Goal: Task Accomplishment & Management: Use online tool/utility

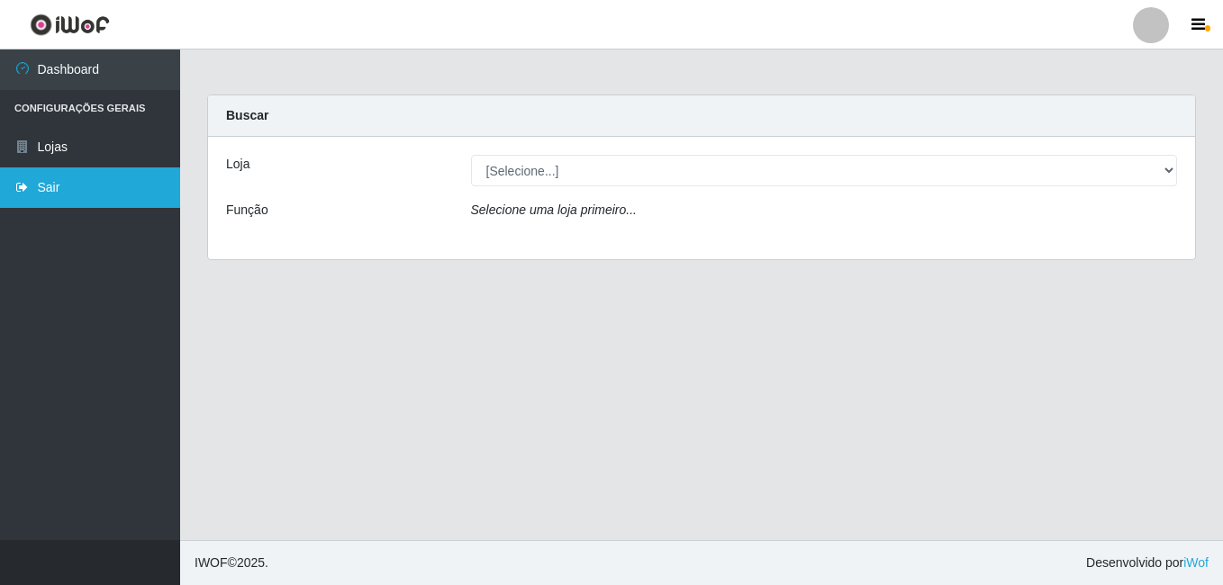
click at [39, 203] on link "Sair" at bounding box center [90, 187] width 180 height 41
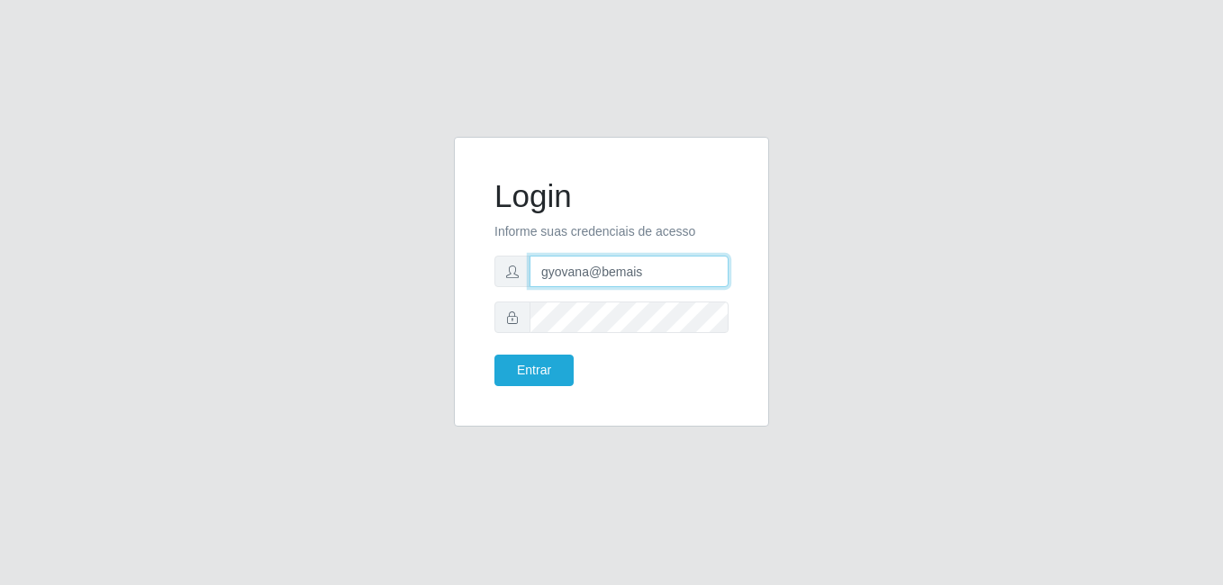
click at [609, 278] on input "gyovana@bemais" at bounding box center [628, 272] width 199 height 32
type input "[PERSON_NAME]"
click at [549, 374] on button "Entrar" at bounding box center [533, 371] width 79 height 32
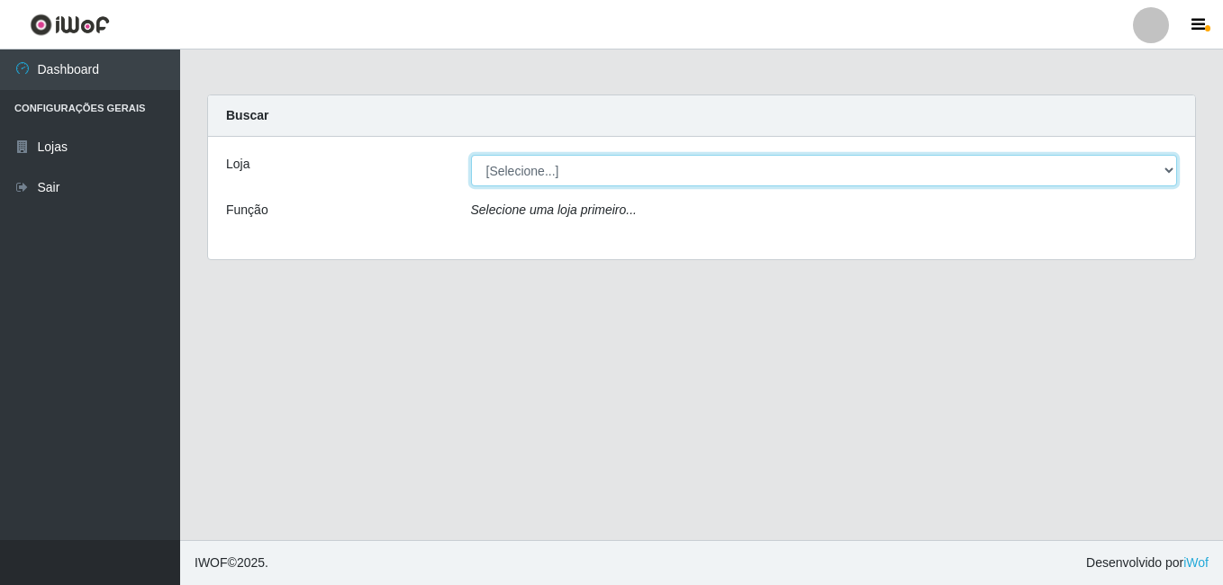
click at [618, 175] on select "[Selecione...] [PERSON_NAME]" at bounding box center [824, 171] width 707 height 32
select select "230"
click at [471, 155] on select "[Selecione...] [PERSON_NAME]" at bounding box center [824, 171] width 707 height 32
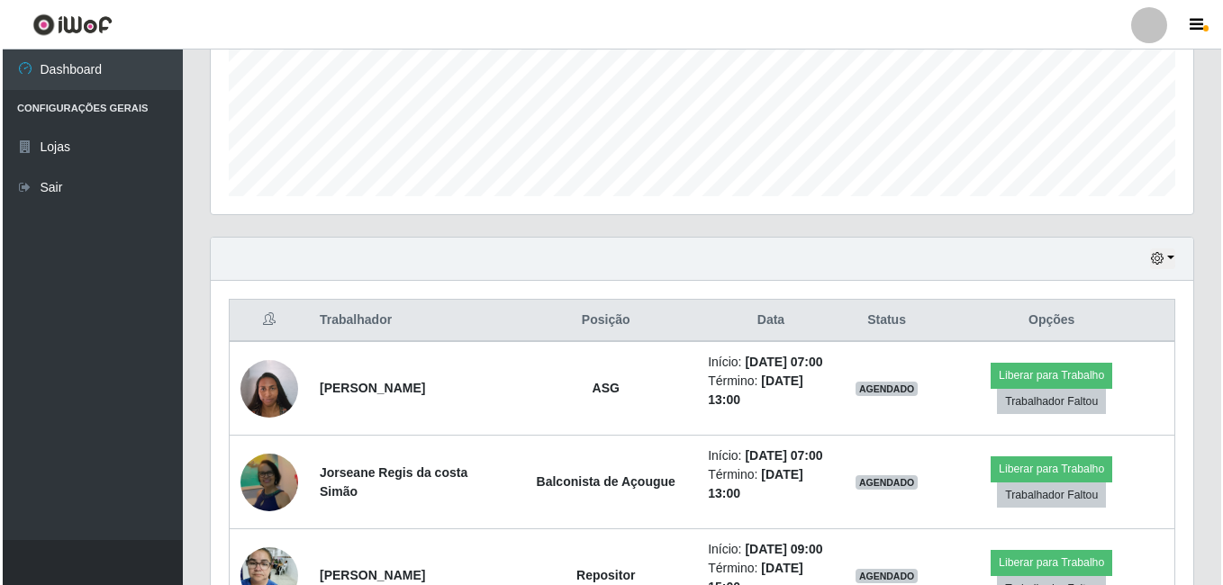
scroll to position [627, 0]
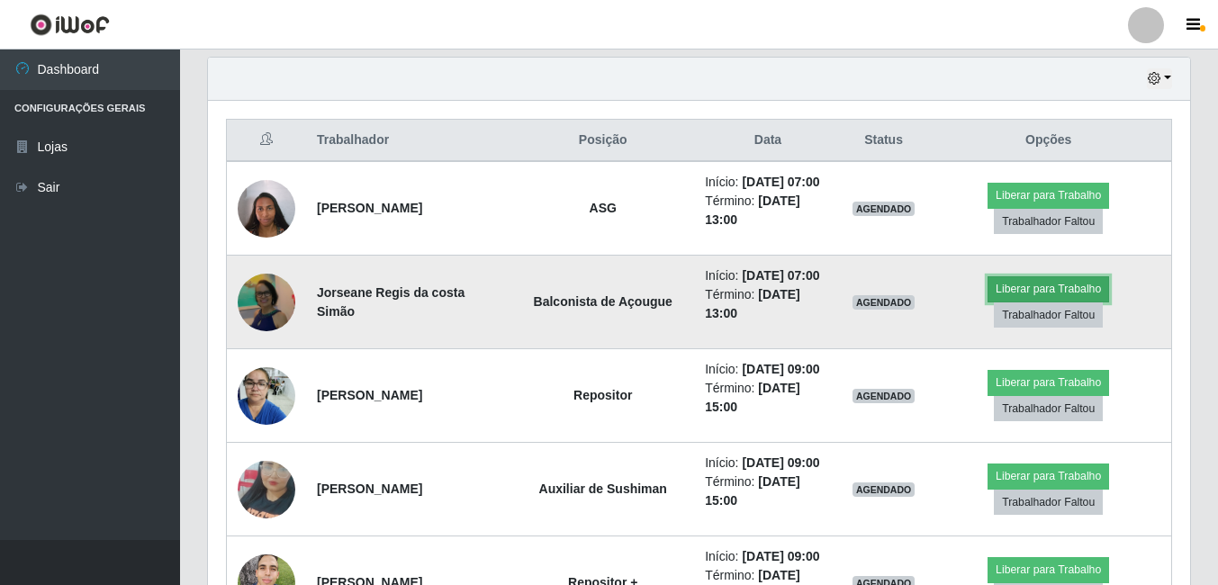
click at [1078, 302] on button "Liberar para Trabalho" at bounding box center [1049, 288] width 122 height 25
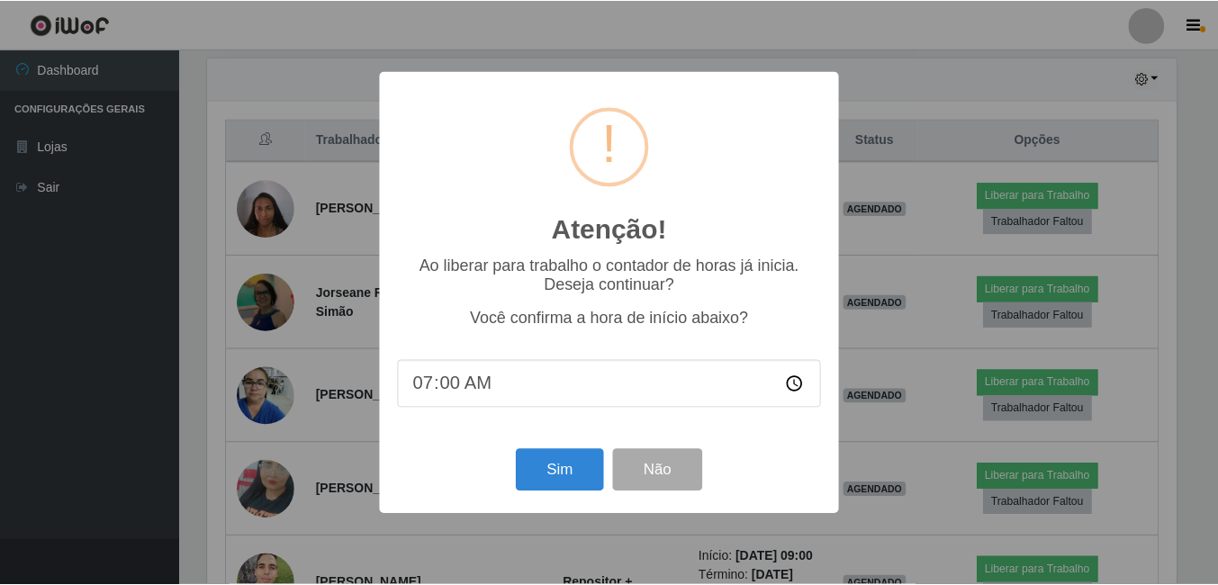
scroll to position [374, 973]
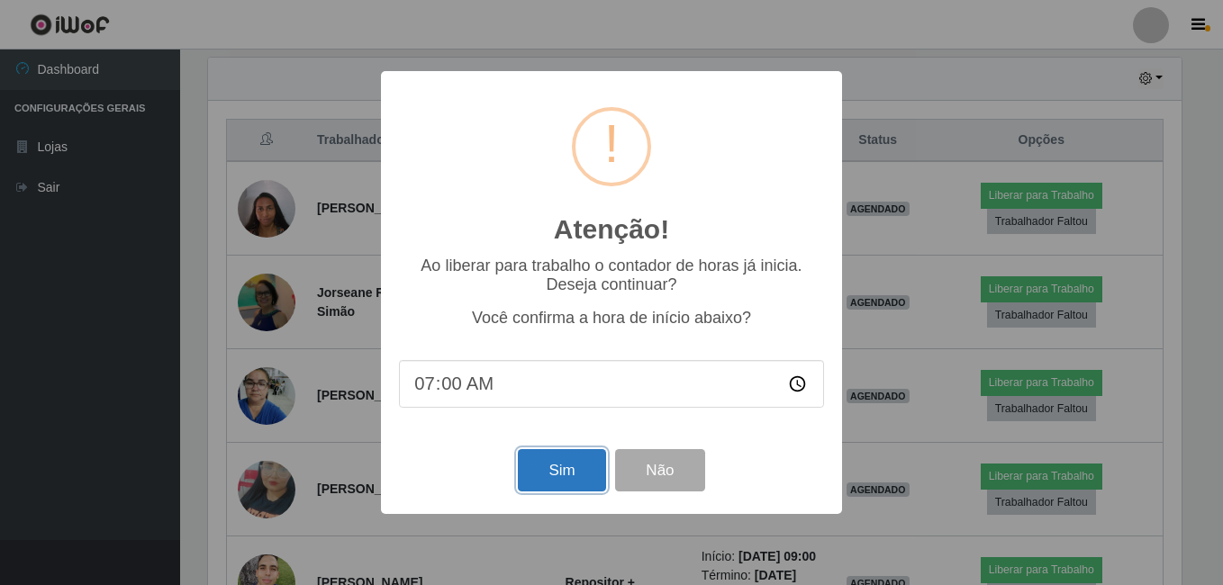
click at [597, 480] on button "Sim" at bounding box center [561, 470] width 87 height 42
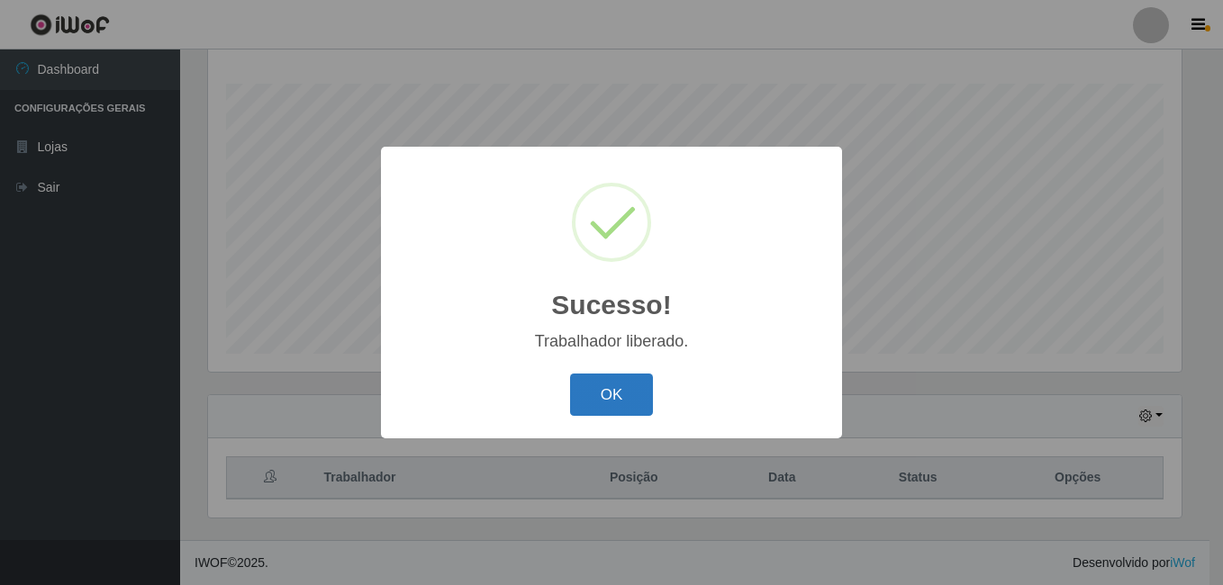
click at [622, 409] on button "OK" at bounding box center [612, 395] width 84 height 42
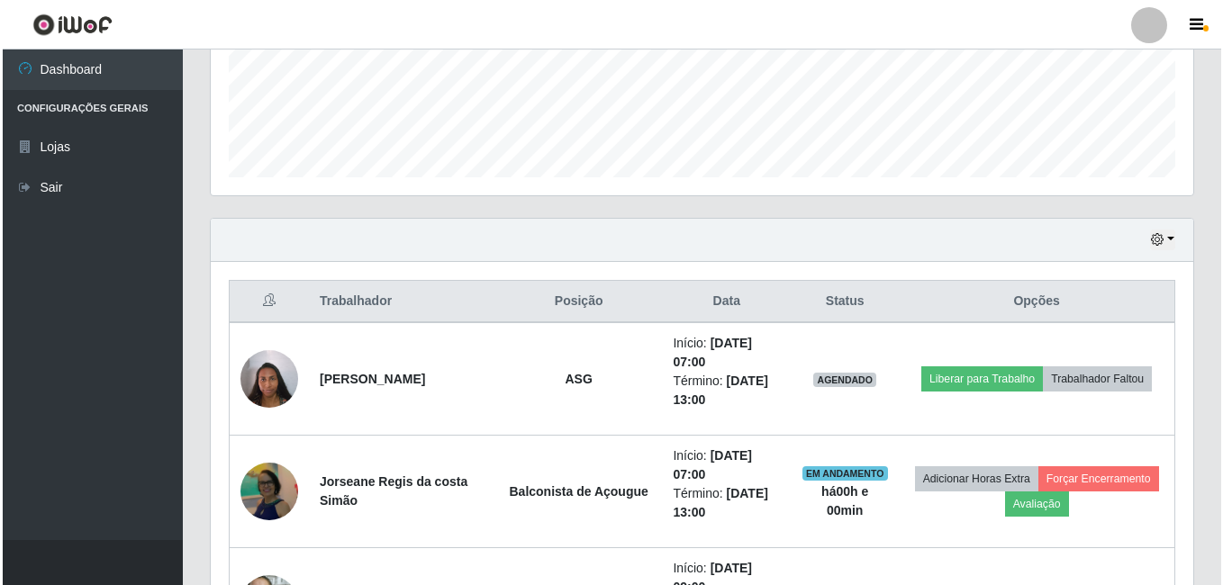
scroll to position [470, 0]
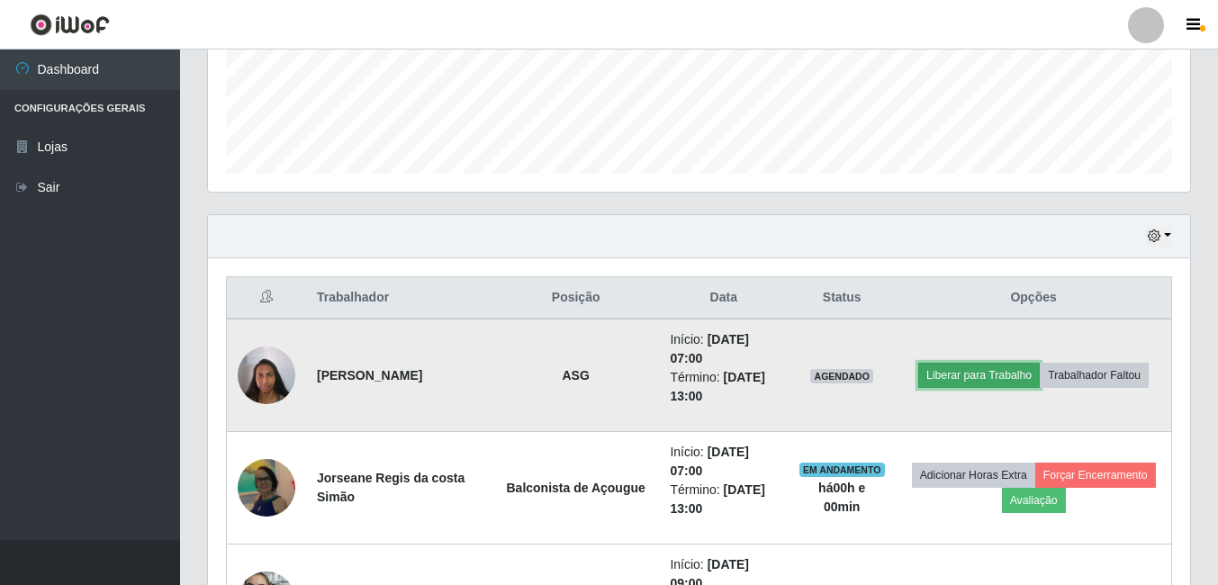
click at [979, 382] on button "Liberar para Trabalho" at bounding box center [979, 375] width 122 height 25
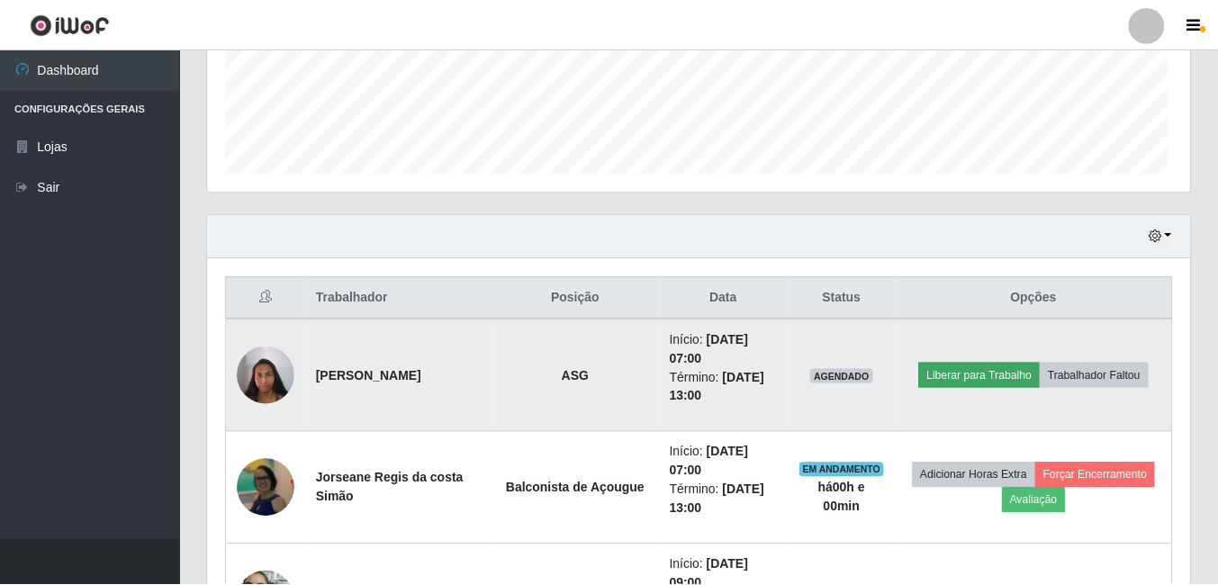
scroll to position [374, 973]
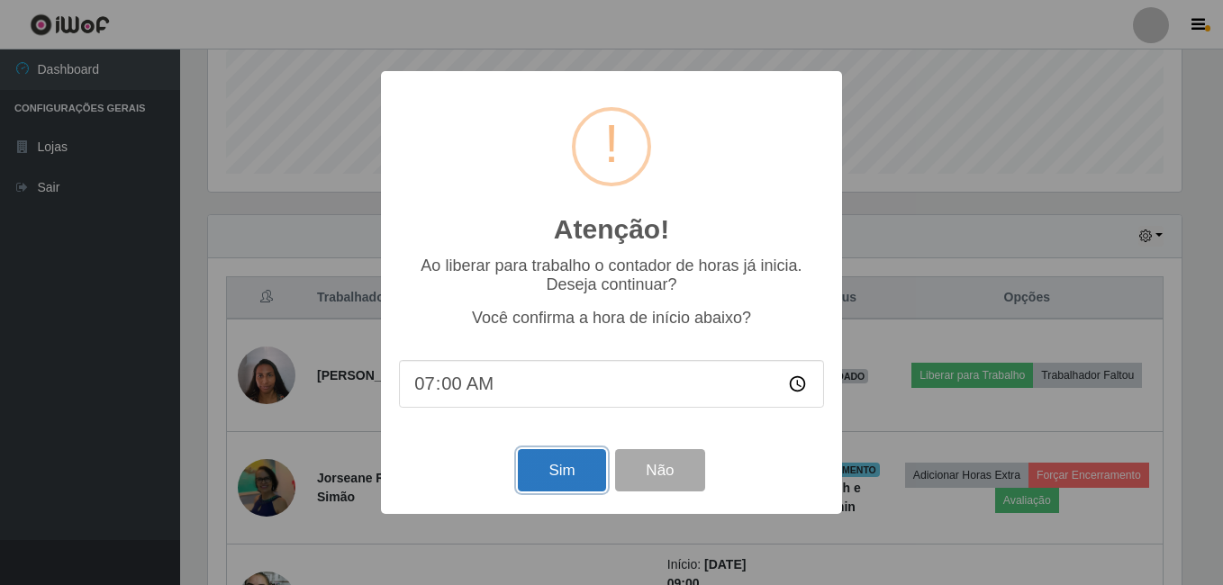
click at [570, 481] on button "Sim" at bounding box center [561, 470] width 87 height 42
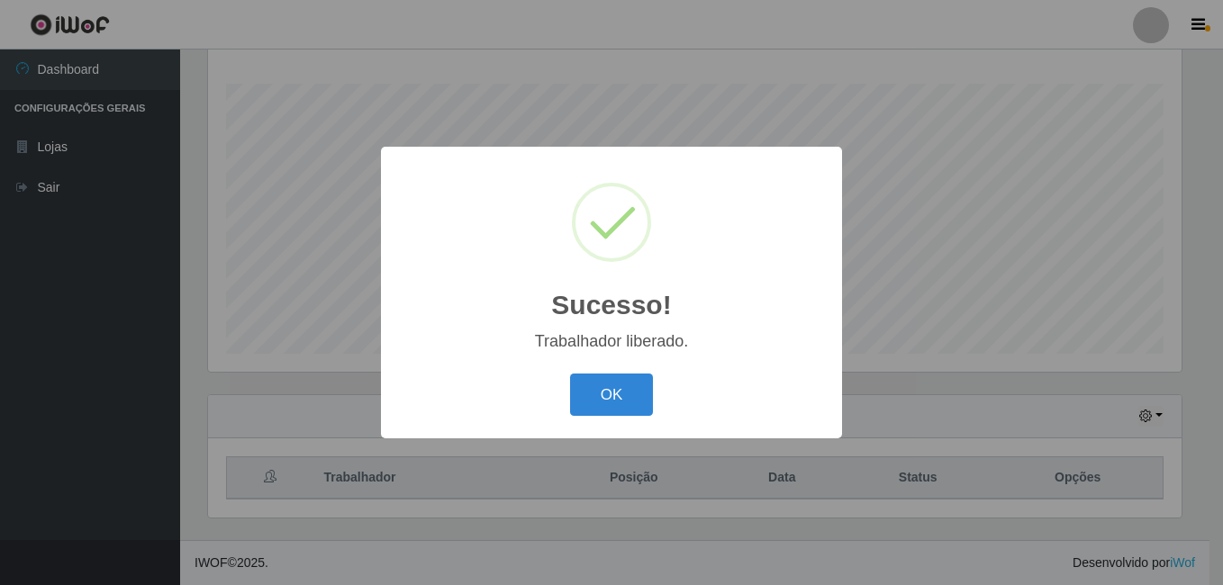
click at [570, 374] on button "OK" at bounding box center [612, 395] width 84 height 42
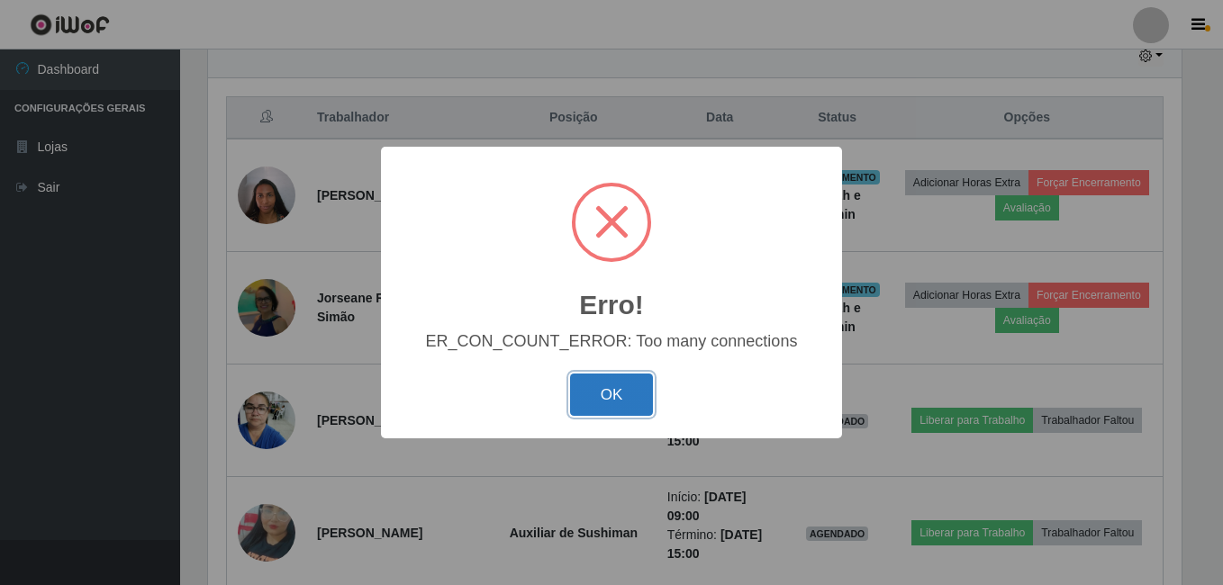
click at [571, 379] on button "OK" at bounding box center [612, 395] width 84 height 42
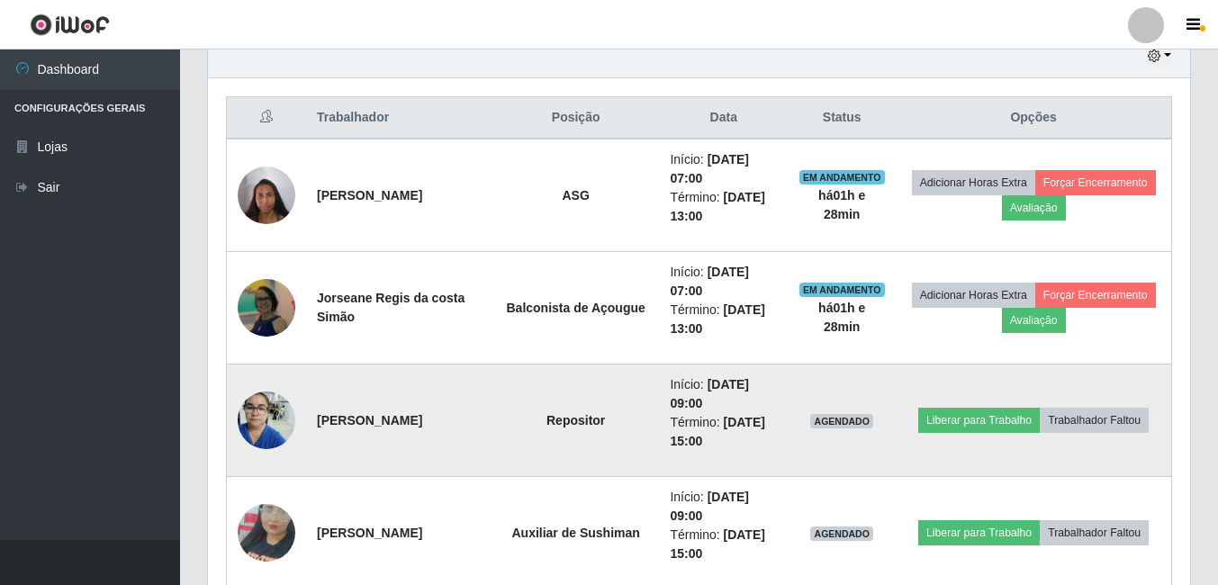
scroll to position [374, 982]
